Goal: Information Seeking & Learning: Learn about a topic

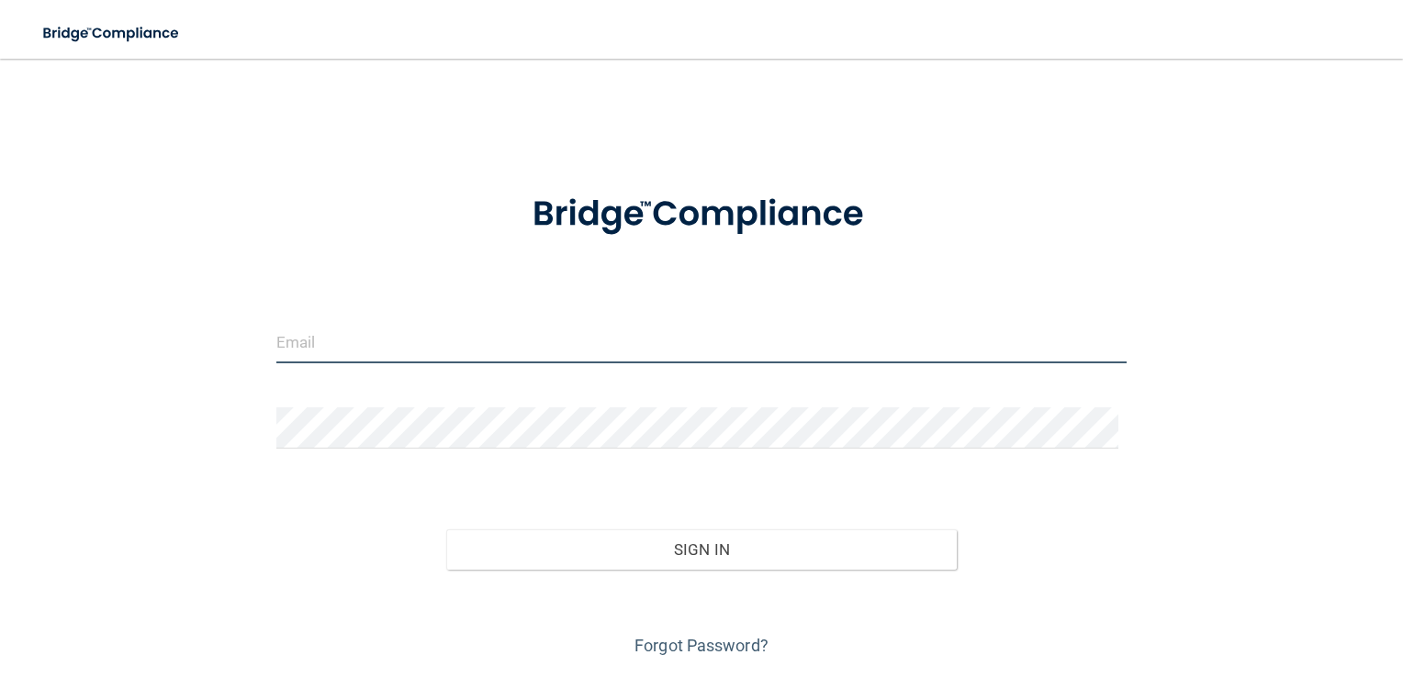
click at [386, 346] on input "email" at bounding box center [701, 342] width 851 height 41
type input "a"
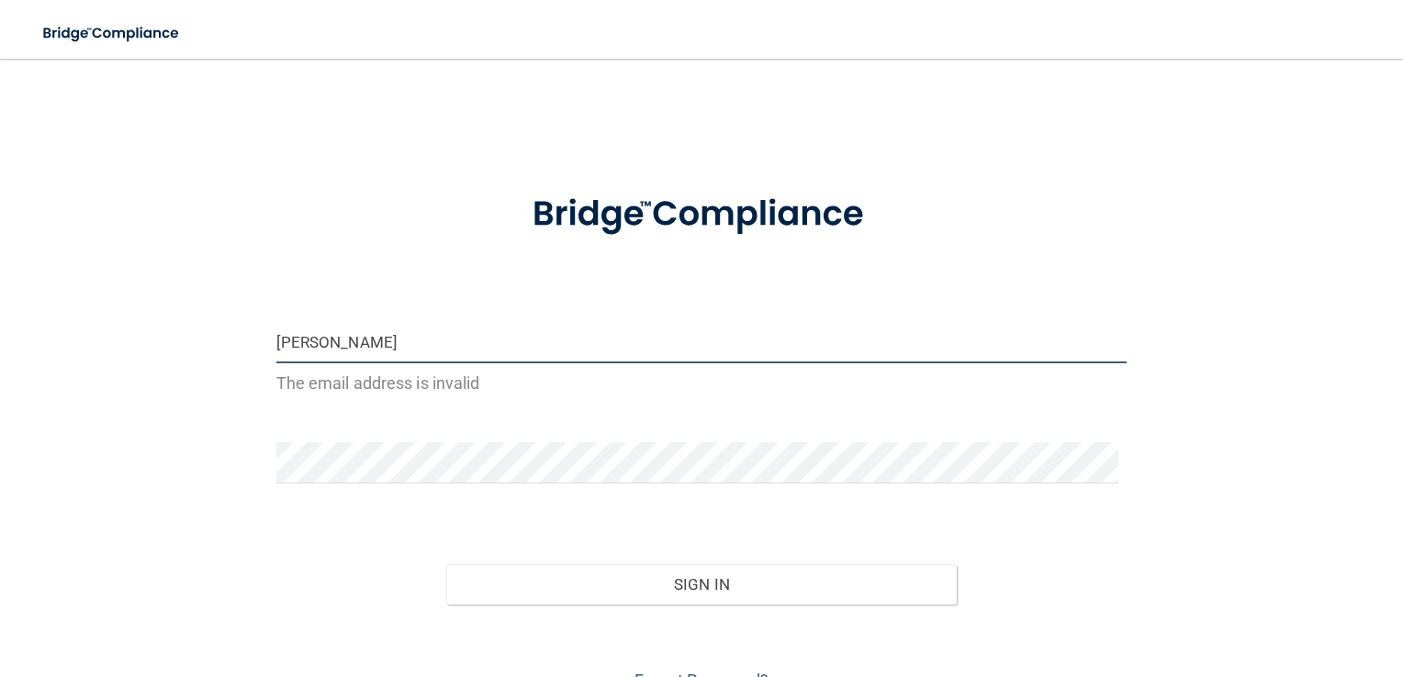
type input "[PERSON_NAME][EMAIL_ADDRESS][DOMAIN_NAME]"
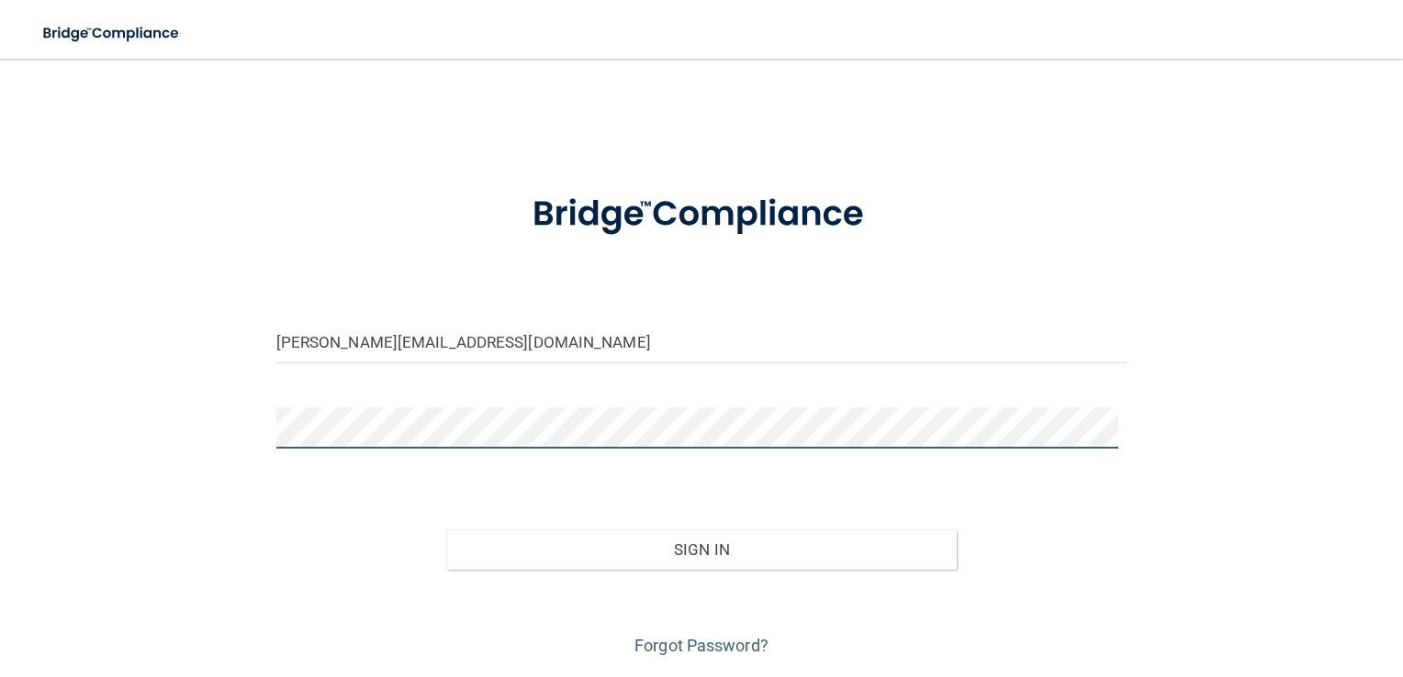
click at [446, 530] on button "Sign In" at bounding box center [701, 550] width 510 height 40
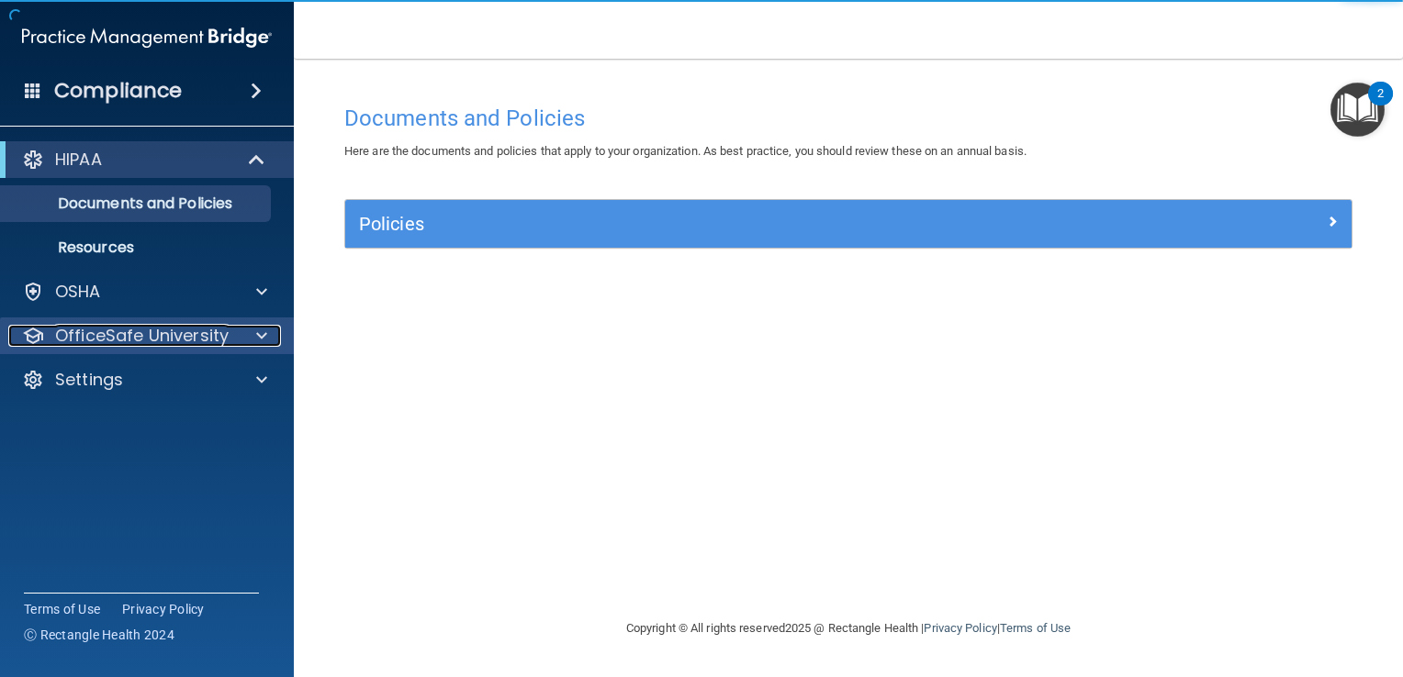
click at [264, 329] on span at bounding box center [261, 336] width 11 height 22
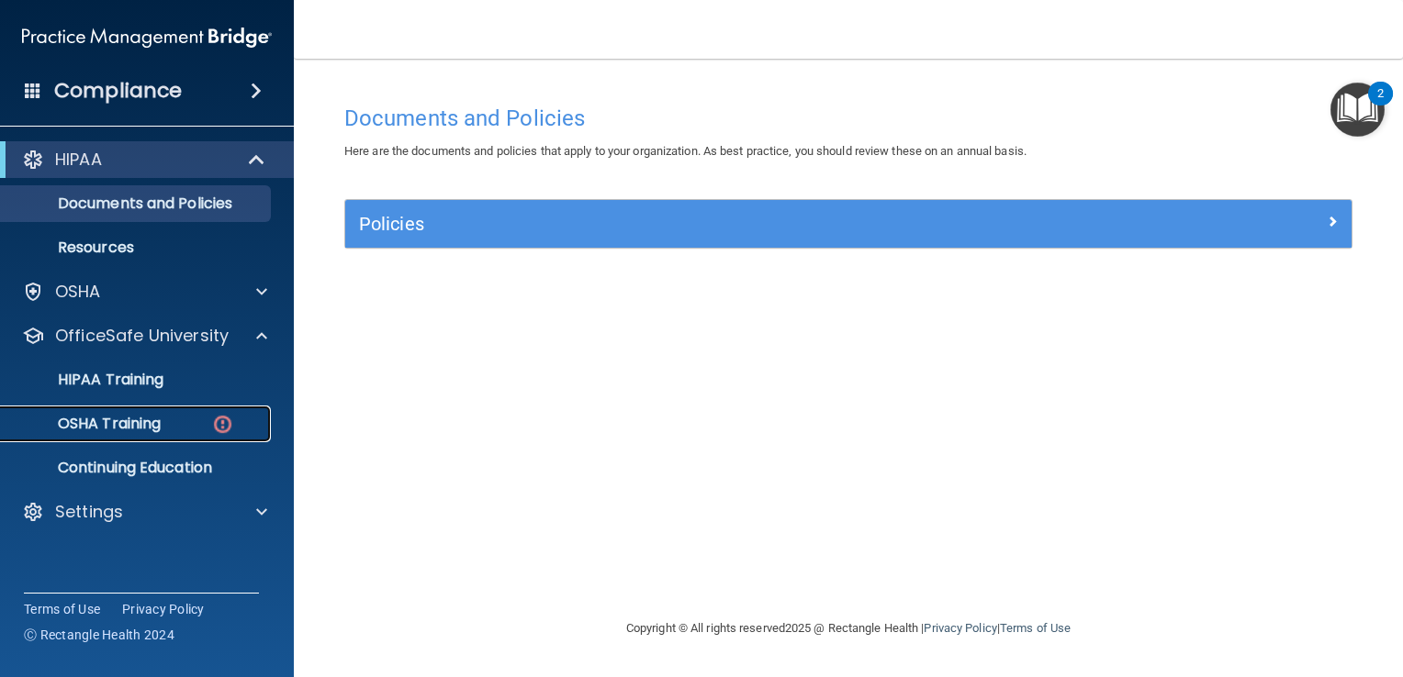
click at [176, 417] on div "OSHA Training" at bounding box center [137, 424] width 251 height 18
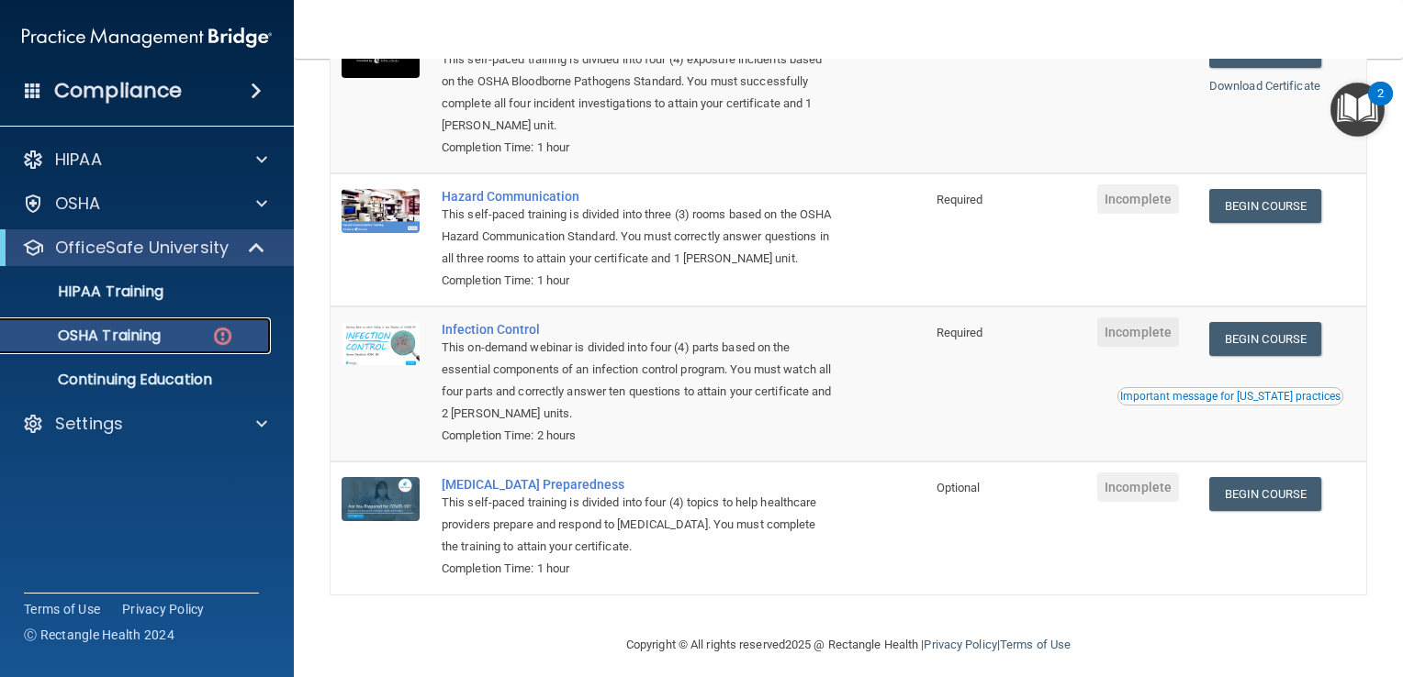
scroll to position [275, 0]
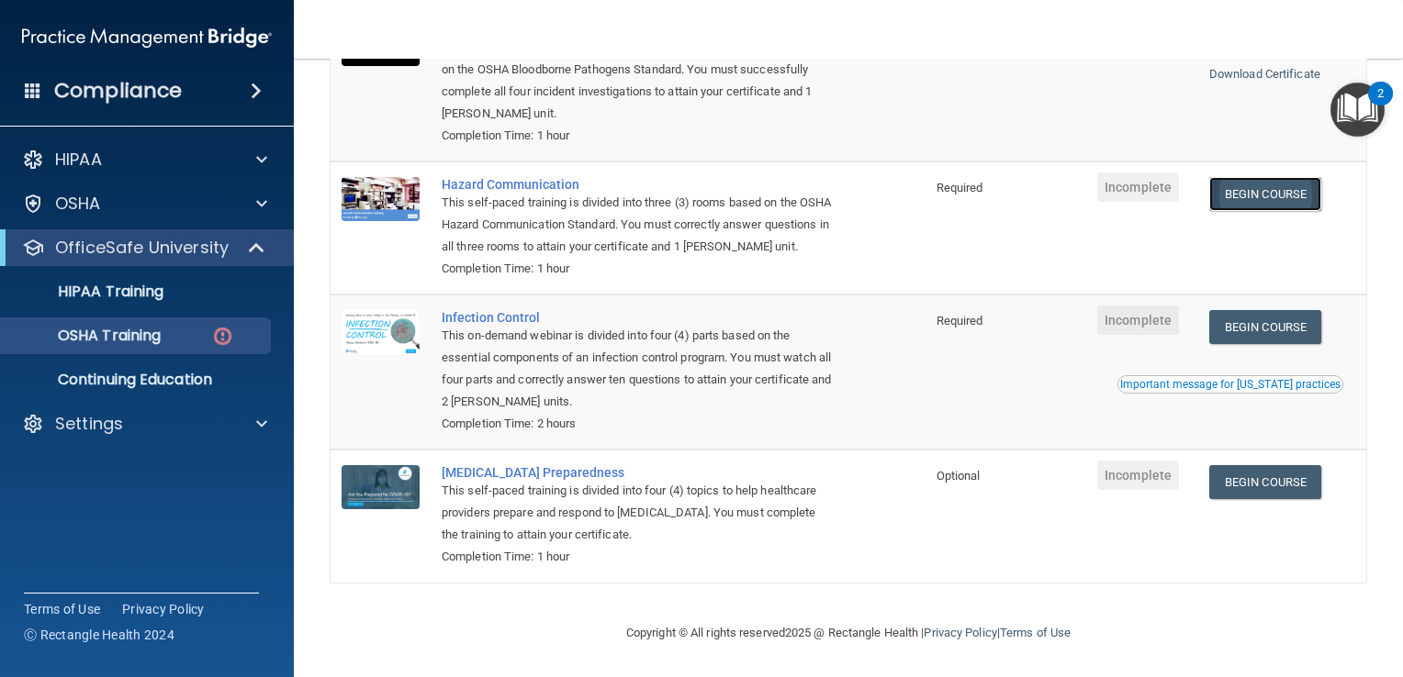
click at [1236, 177] on link "Begin Course" at bounding box center [1265, 194] width 112 height 34
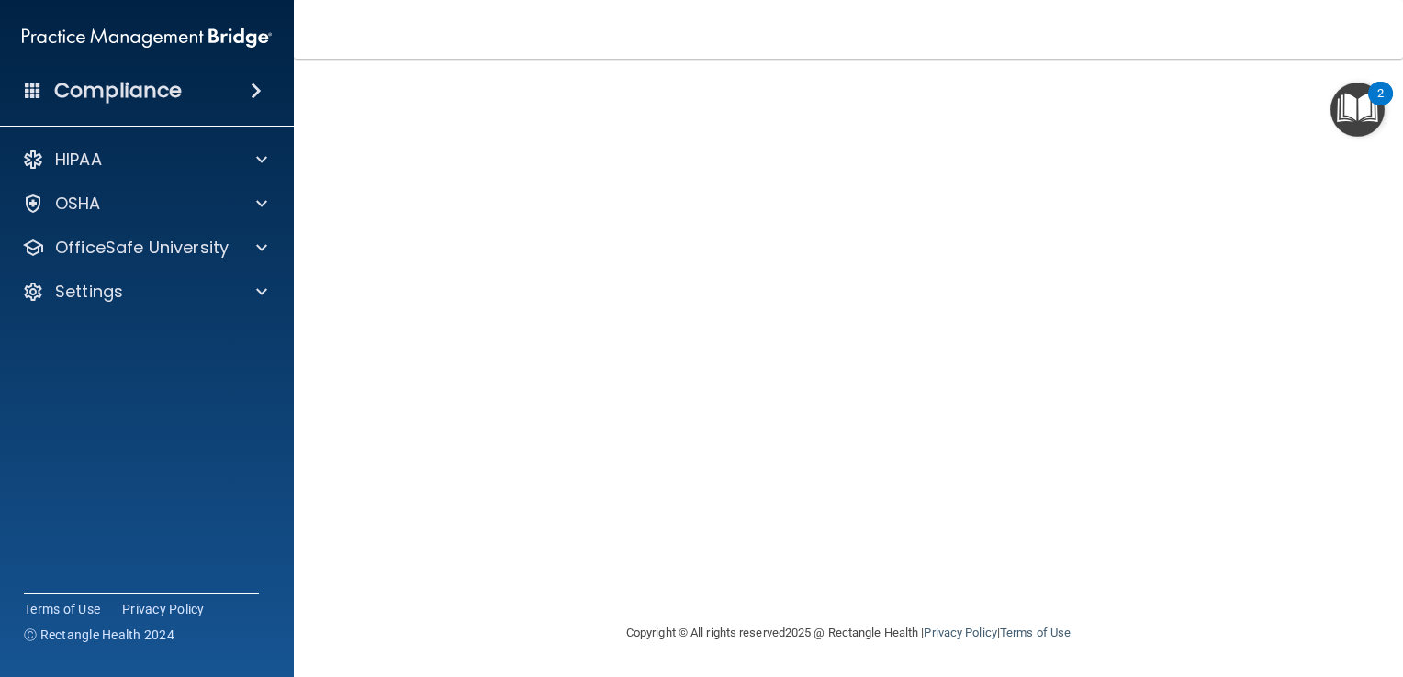
scroll to position [58, 0]
click at [263, 239] on span at bounding box center [261, 248] width 11 height 22
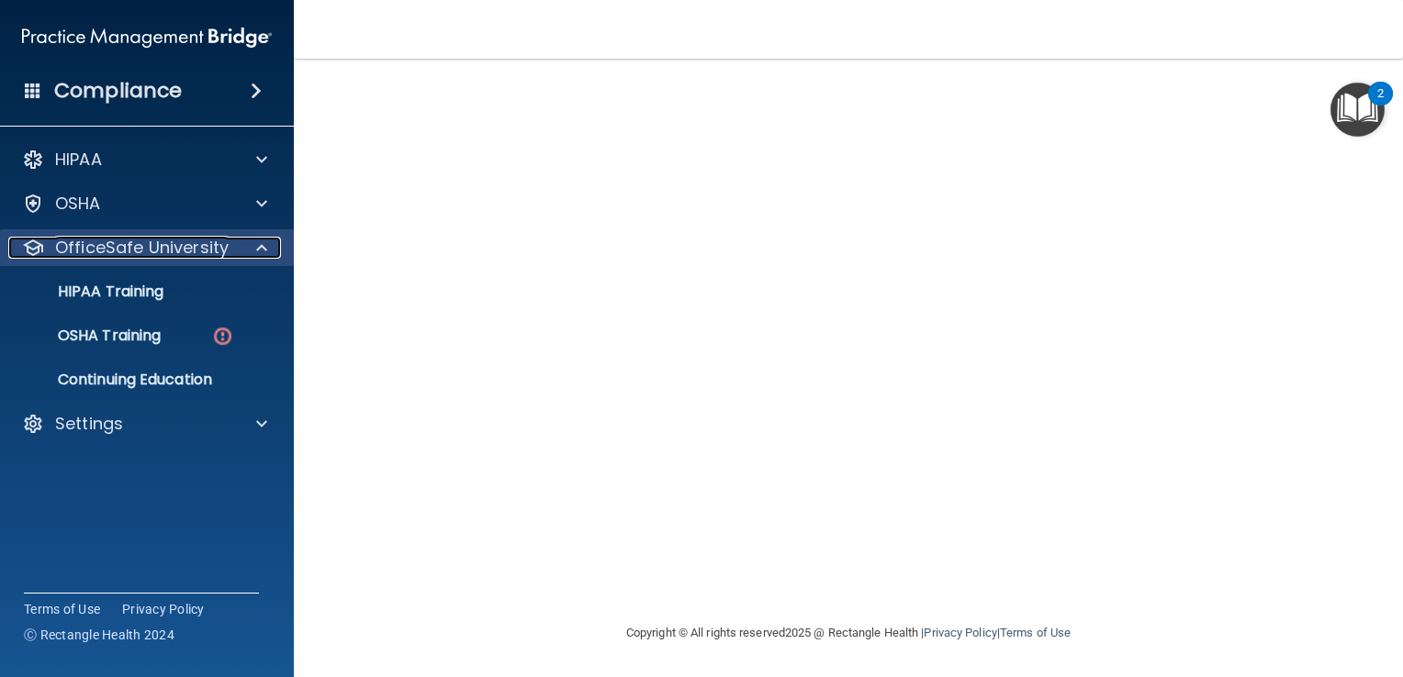
click at [258, 246] on span at bounding box center [261, 248] width 11 height 22
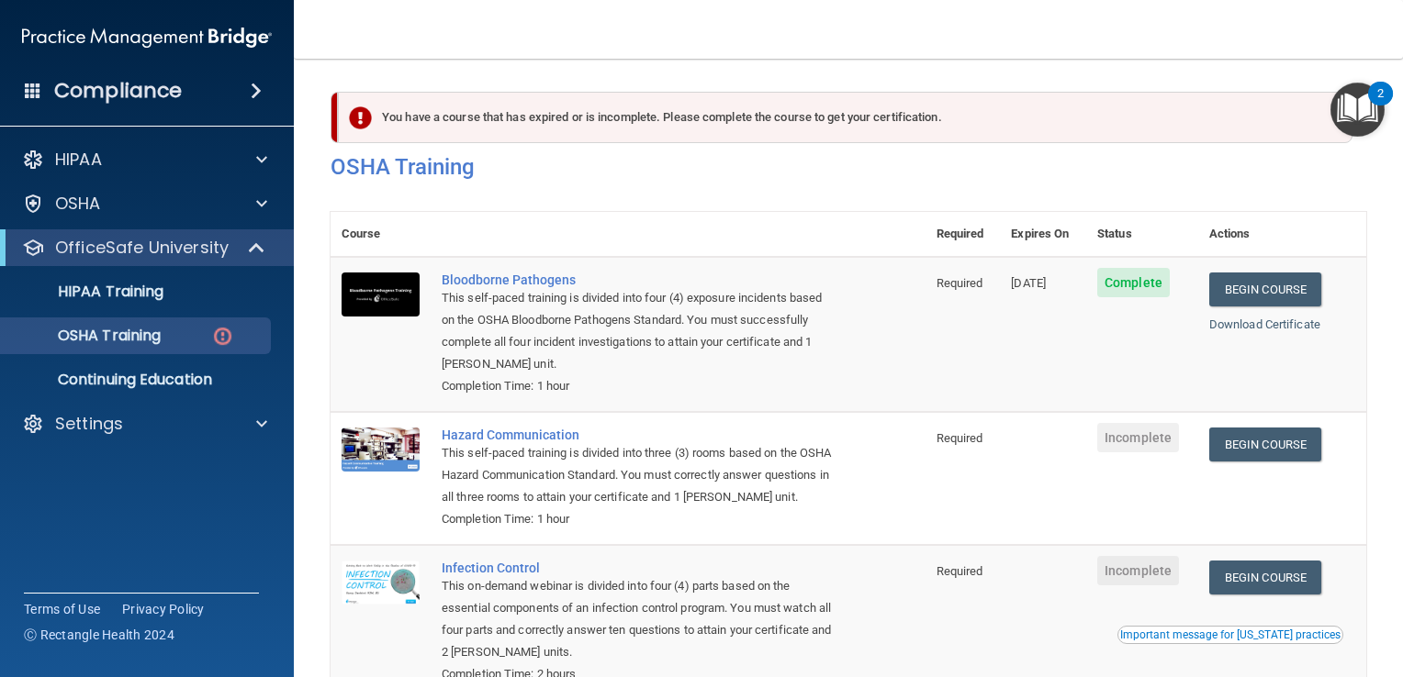
scroll to position [275, 0]
